Goal: Task Accomplishment & Management: Use online tool/utility

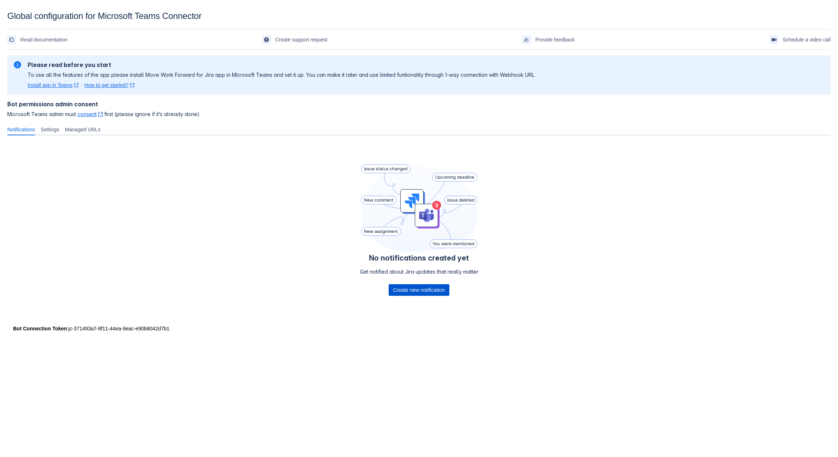
click at [398, 292] on span "Create new notification" at bounding box center [419, 290] width 52 height 12
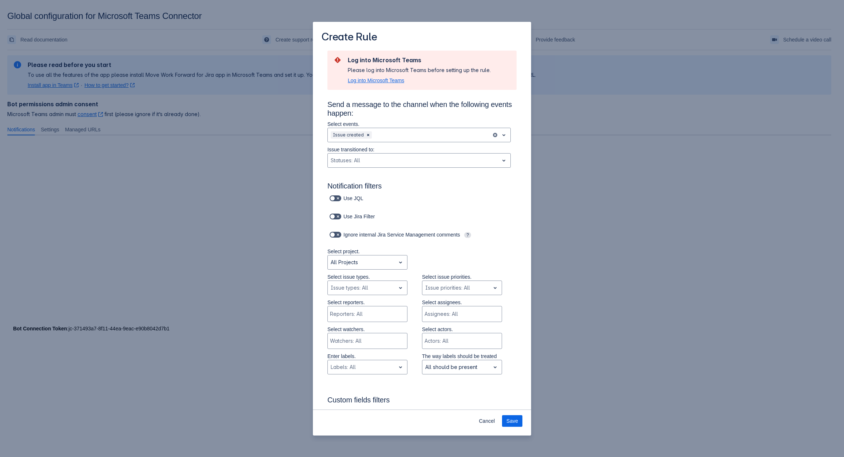
click at [379, 80] on span "Log into Microsoft Teams" at bounding box center [376, 80] width 56 height 7
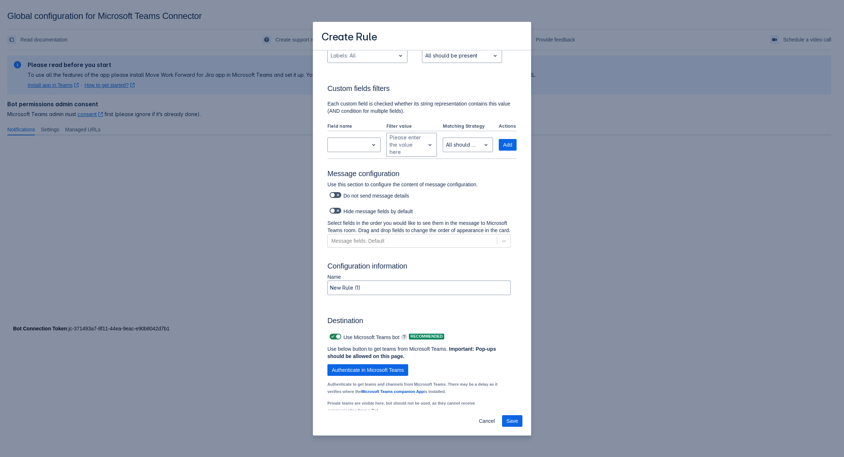
scroll to position [348, 0]
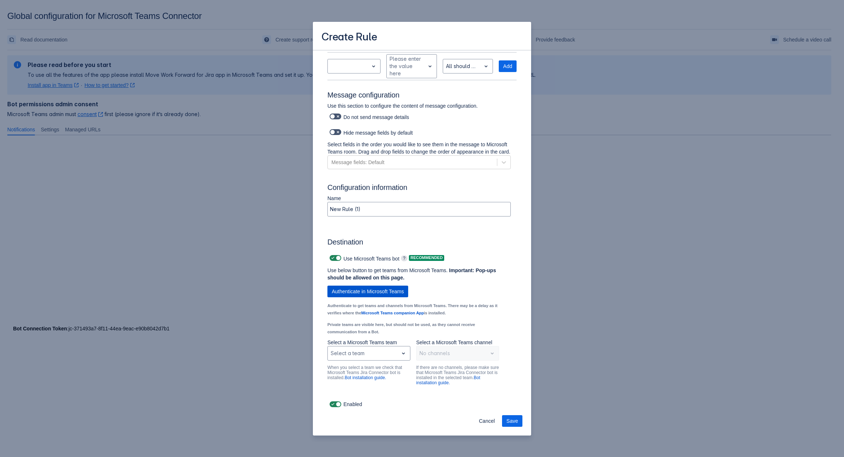
click at [377, 286] on span "Authenticate in Microsoft Teams" at bounding box center [368, 291] width 72 height 12
click at [394, 355] on div "Select a team" at bounding box center [363, 353] width 71 height 12
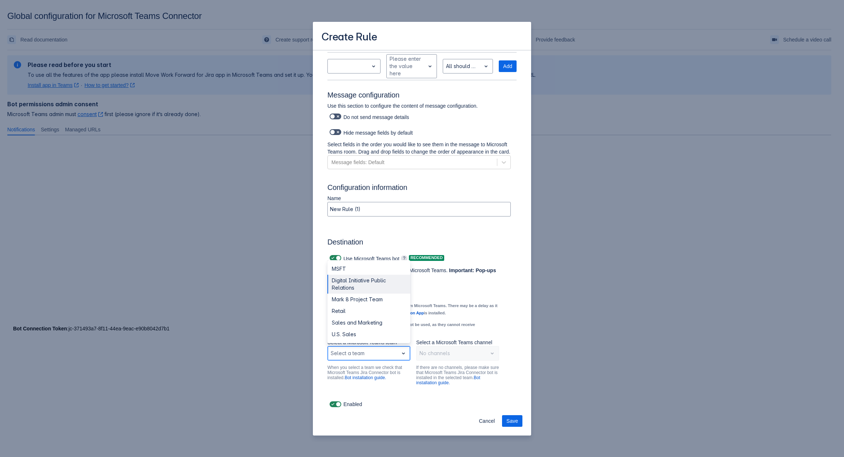
click at [338, 292] on div "Digital Initiative Public Relations" at bounding box center [368, 284] width 83 height 19
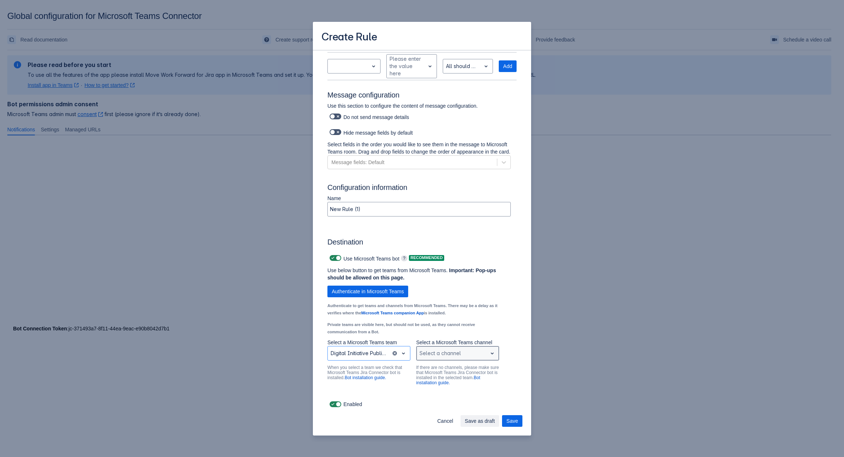
click at [443, 353] on div "Scrollable content" at bounding box center [451, 353] width 65 height 9
click at [443, 334] on div "General" at bounding box center [457, 334] width 83 height 12
click at [514, 421] on span "Save" at bounding box center [512, 421] width 12 height 12
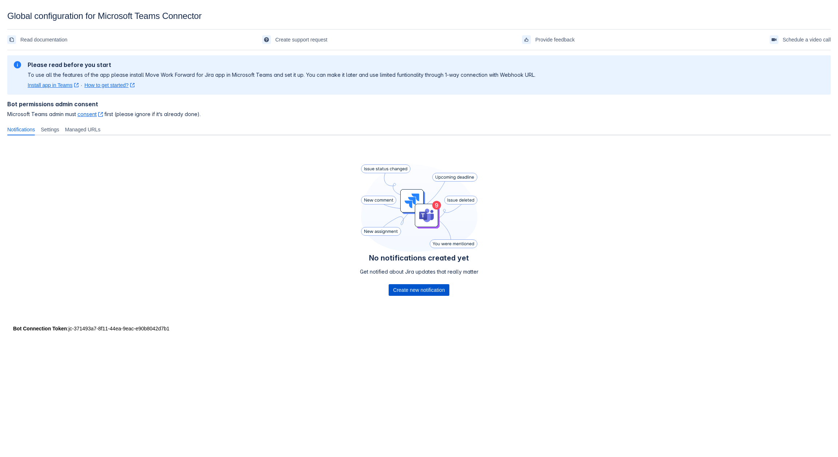
click at [413, 291] on span "Create new notification" at bounding box center [419, 290] width 52 height 12
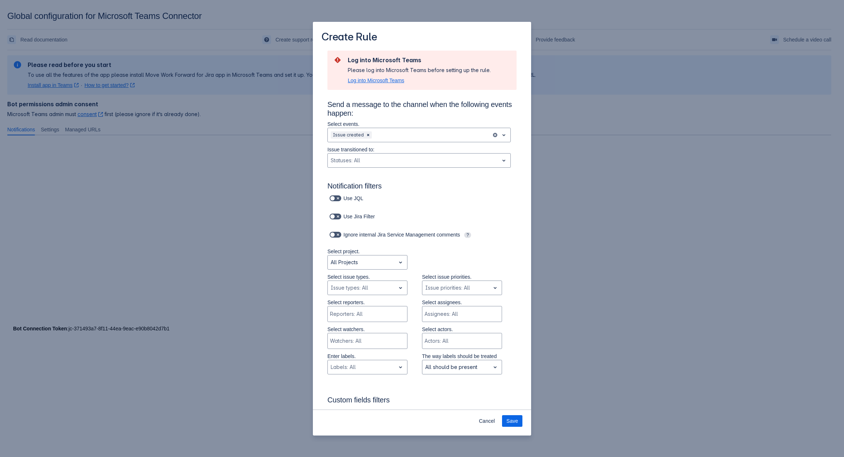
click at [381, 80] on span "Log into Microsoft Teams" at bounding box center [376, 80] width 56 height 7
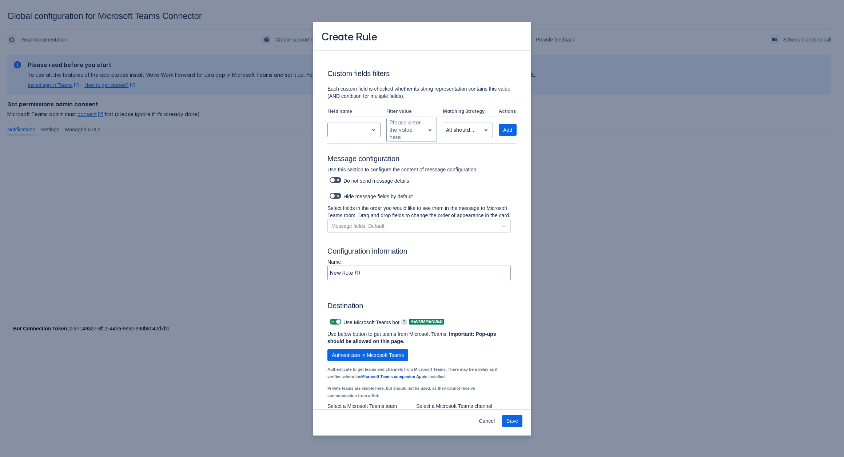
scroll to position [348, 0]
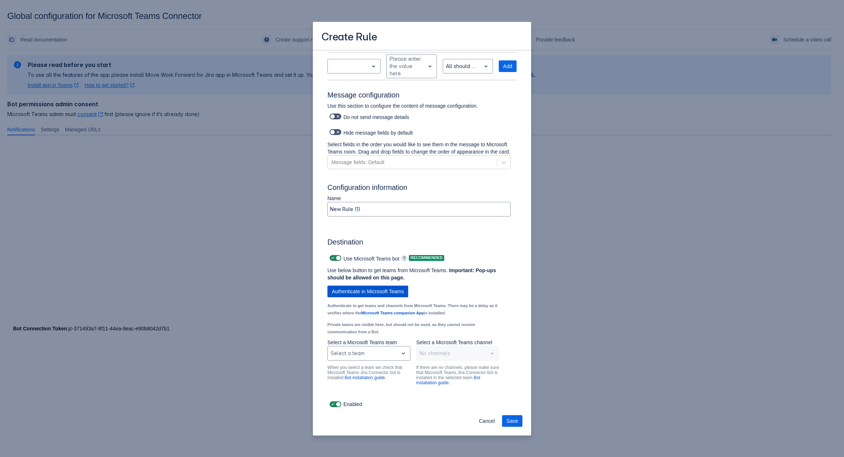
click at [373, 292] on span "Authenticate in Microsoft Teams" at bounding box center [368, 291] width 72 height 12
click at [372, 348] on div "Select a team" at bounding box center [363, 353] width 71 height 12
click at [367, 317] on div "Sales and Marketing" at bounding box center [368, 323] width 83 height 12
click at [442, 350] on div "Scrollable content" at bounding box center [451, 353] width 65 height 9
click at [445, 338] on div "Monthly Reports" at bounding box center [457, 334] width 83 height 12
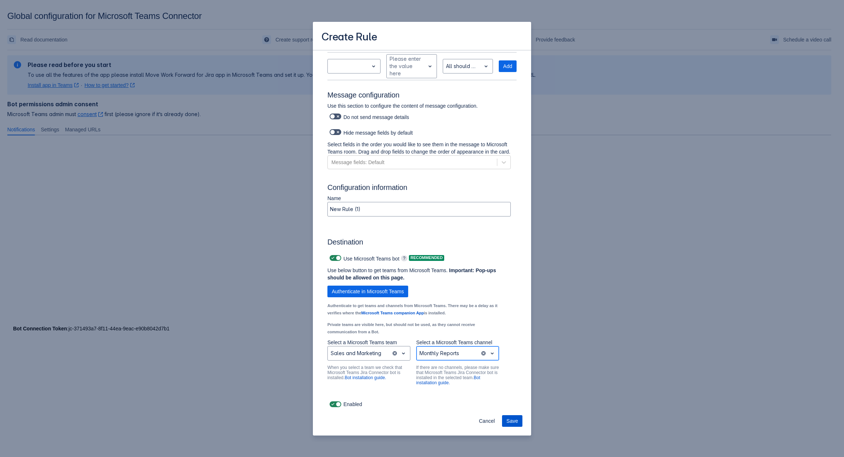
click at [512, 420] on span "Save" at bounding box center [512, 421] width 12 height 12
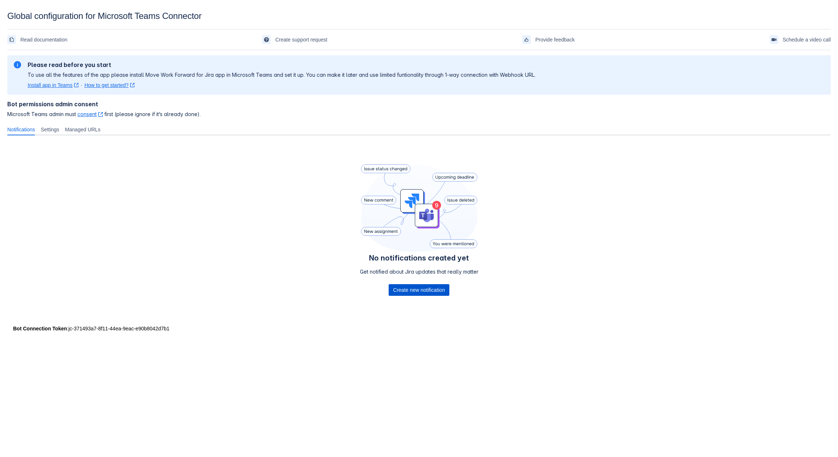
click at [428, 287] on span "Create new notification" at bounding box center [419, 290] width 52 height 12
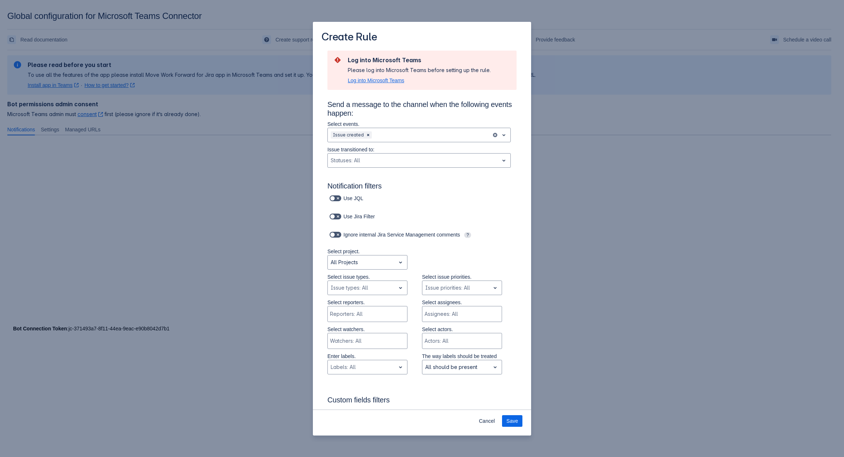
click at [375, 80] on span "Log into Microsoft Teams" at bounding box center [376, 80] width 56 height 7
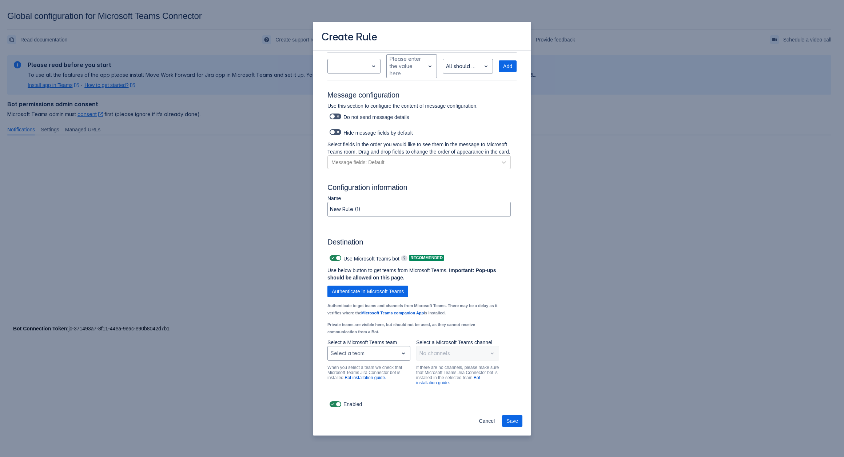
scroll to position [348, 0]
click at [363, 294] on span "Authenticate in Microsoft Teams" at bounding box center [368, 291] width 72 height 12
click at [377, 348] on div "Select a team" at bounding box center [363, 353] width 71 height 12
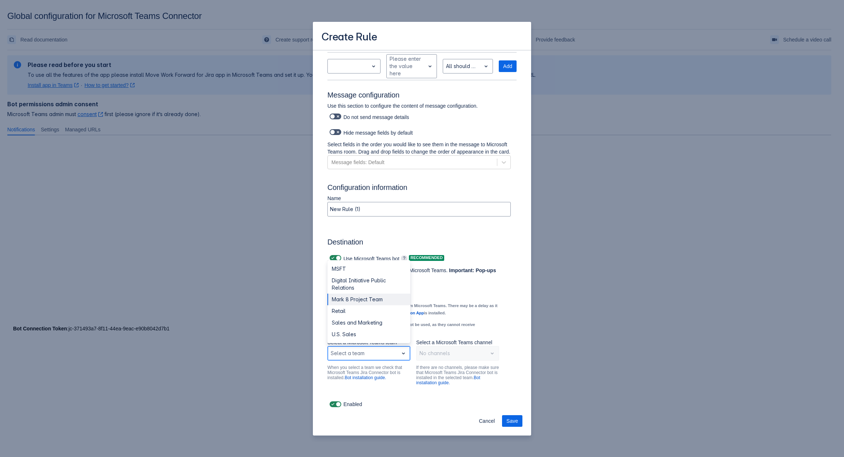
click at [355, 302] on div "Mark 8 Project Team" at bounding box center [368, 299] width 83 height 12
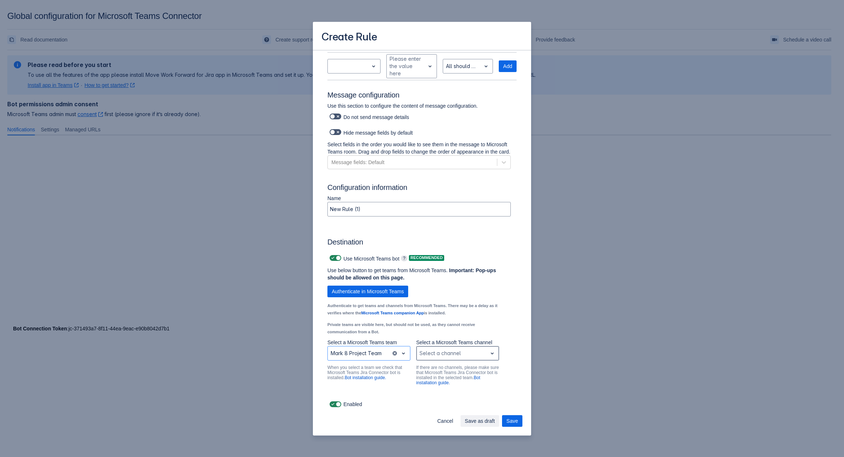
click at [439, 353] on div "Scrollable content" at bounding box center [451, 353] width 65 height 9
click at [438, 329] on div "Research and Development" at bounding box center [457, 334] width 83 height 12
click at [512, 422] on span "Save" at bounding box center [512, 421] width 12 height 12
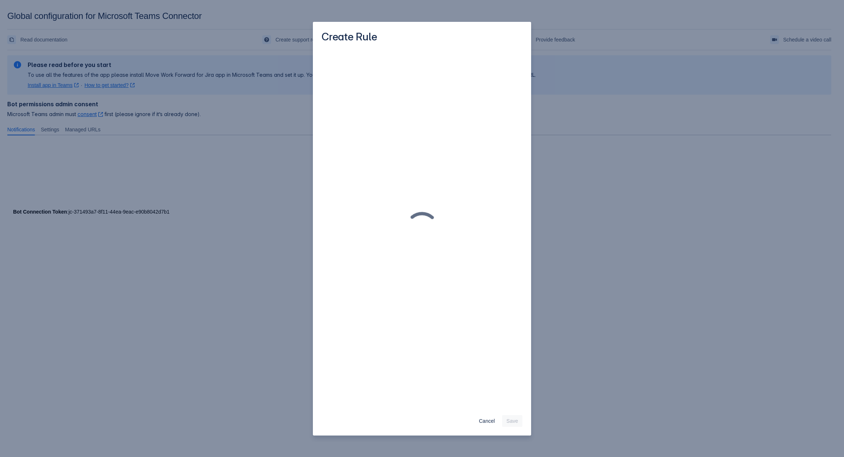
scroll to position [0, 0]
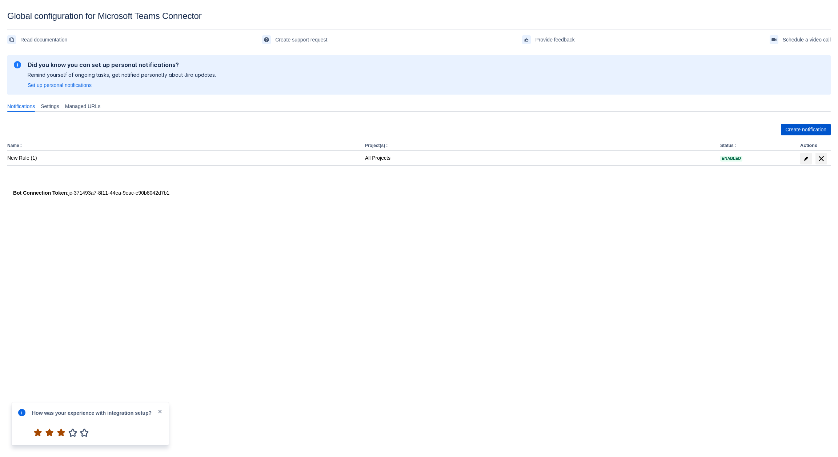
click at [810, 124] on span "Create notification" at bounding box center [805, 130] width 41 height 12
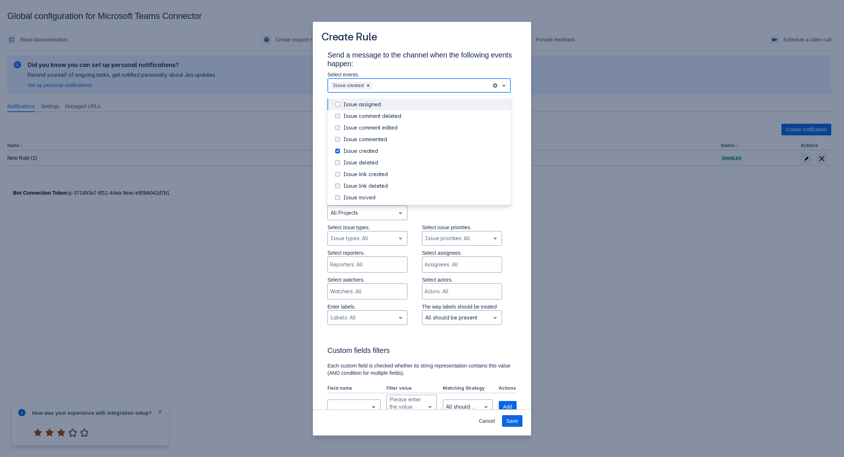
click at [396, 87] on div "Scrollable content" at bounding box center [430, 85] width 115 height 9
click at [345, 136] on div "Issue commented" at bounding box center [424, 139] width 163 height 7
click at [346, 130] on div "Issue comment edited" at bounding box center [424, 127] width 163 height 7
click at [347, 118] on div "Issue comment deleted" at bounding box center [424, 115] width 163 height 7
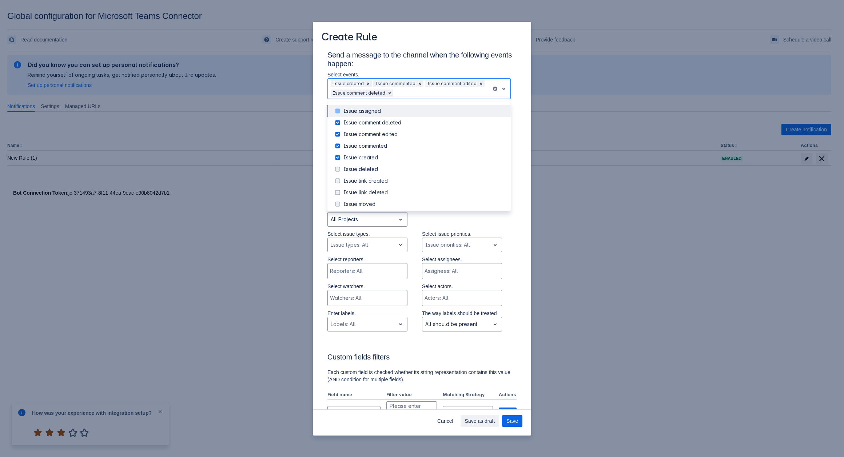
click at [347, 107] on div "Issue assigned" at bounding box center [418, 111] width 183 height 12
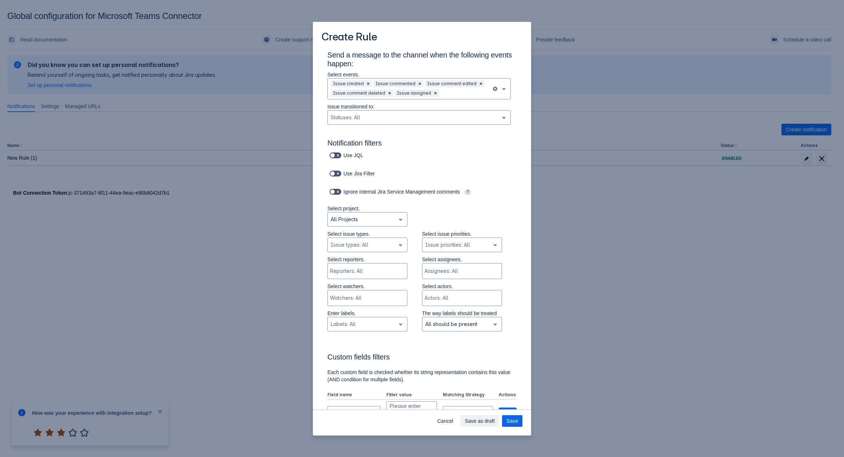
click at [427, 221] on div "Select project. All Projects" at bounding box center [415, 217] width 204 height 25
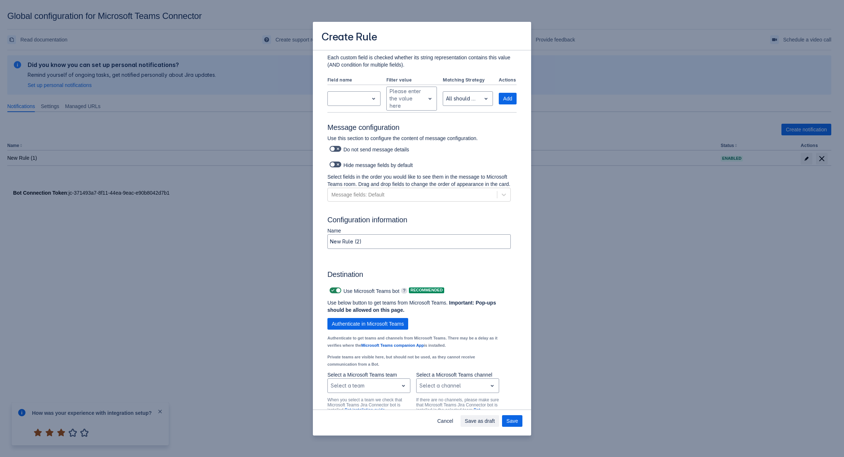
scroll to position [355, 0]
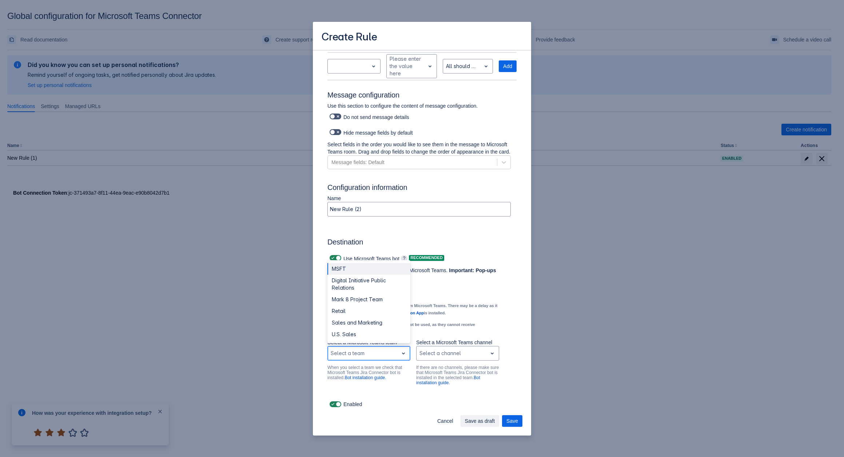
click at [381, 353] on div "Scrollable content" at bounding box center [363, 353] width 65 height 9
click at [360, 311] on div "Retail" at bounding box center [368, 311] width 83 height 12
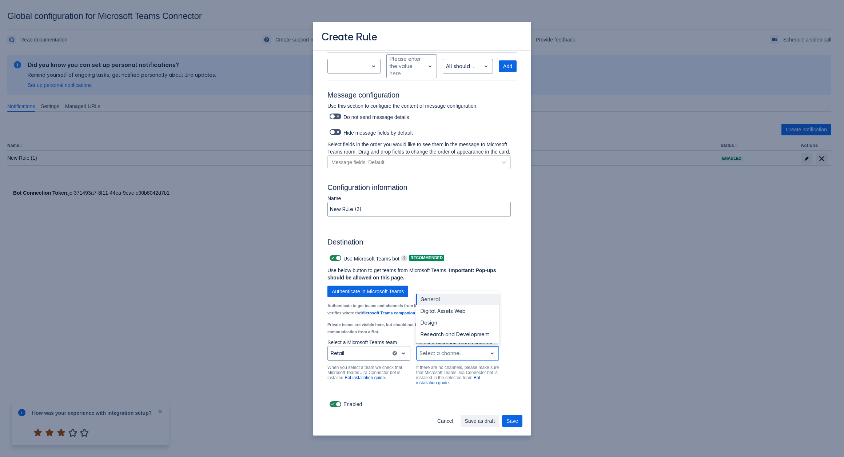
click at [443, 355] on div "Scrollable content" at bounding box center [451, 353] width 65 height 9
click at [432, 336] on div "General" at bounding box center [457, 334] width 83 height 12
click at [514, 417] on span "Save" at bounding box center [512, 421] width 12 height 12
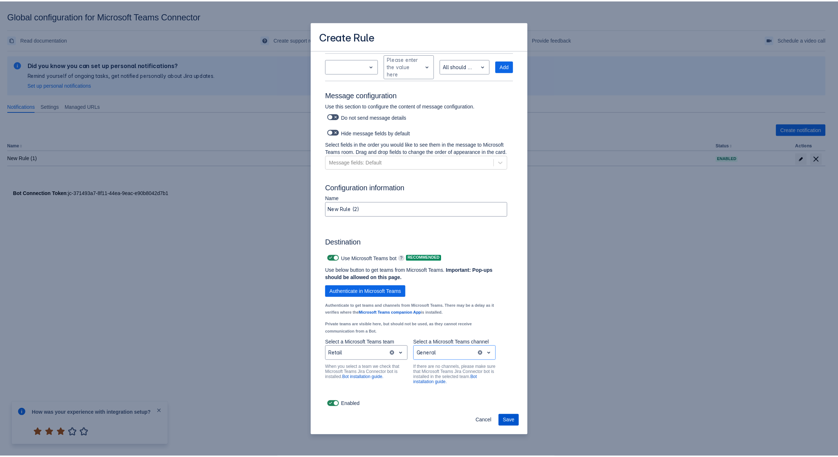
scroll to position [0, 0]
